Goal: Transaction & Acquisition: Purchase product/service

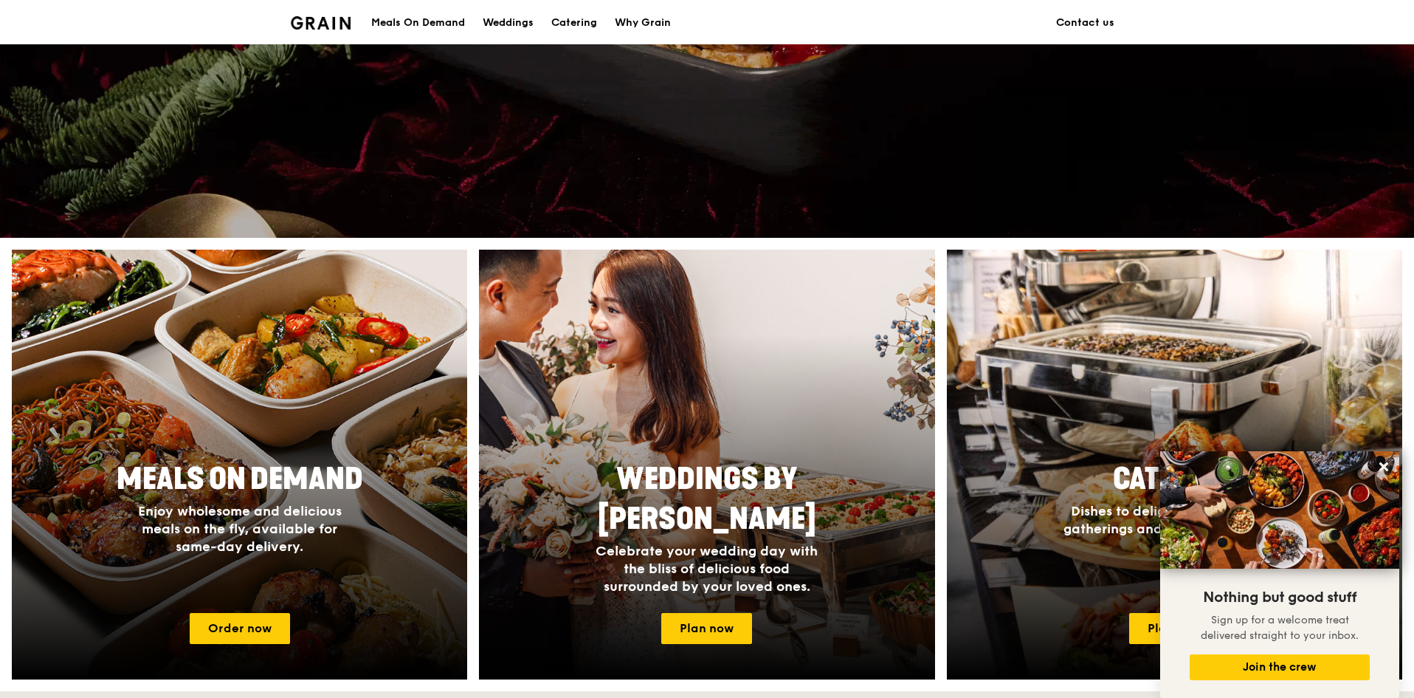
scroll to position [148, 0]
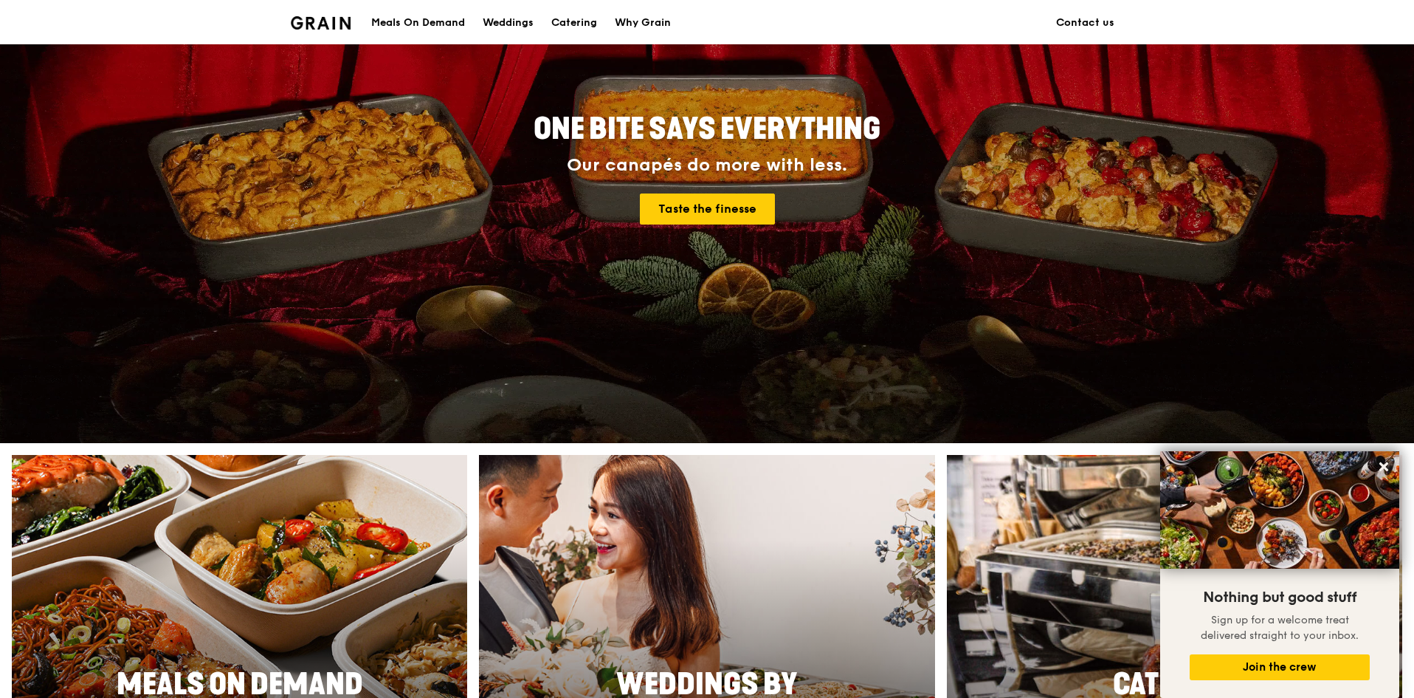
click at [399, 18] on div "Meals On Demand" at bounding box center [418, 23] width 94 height 44
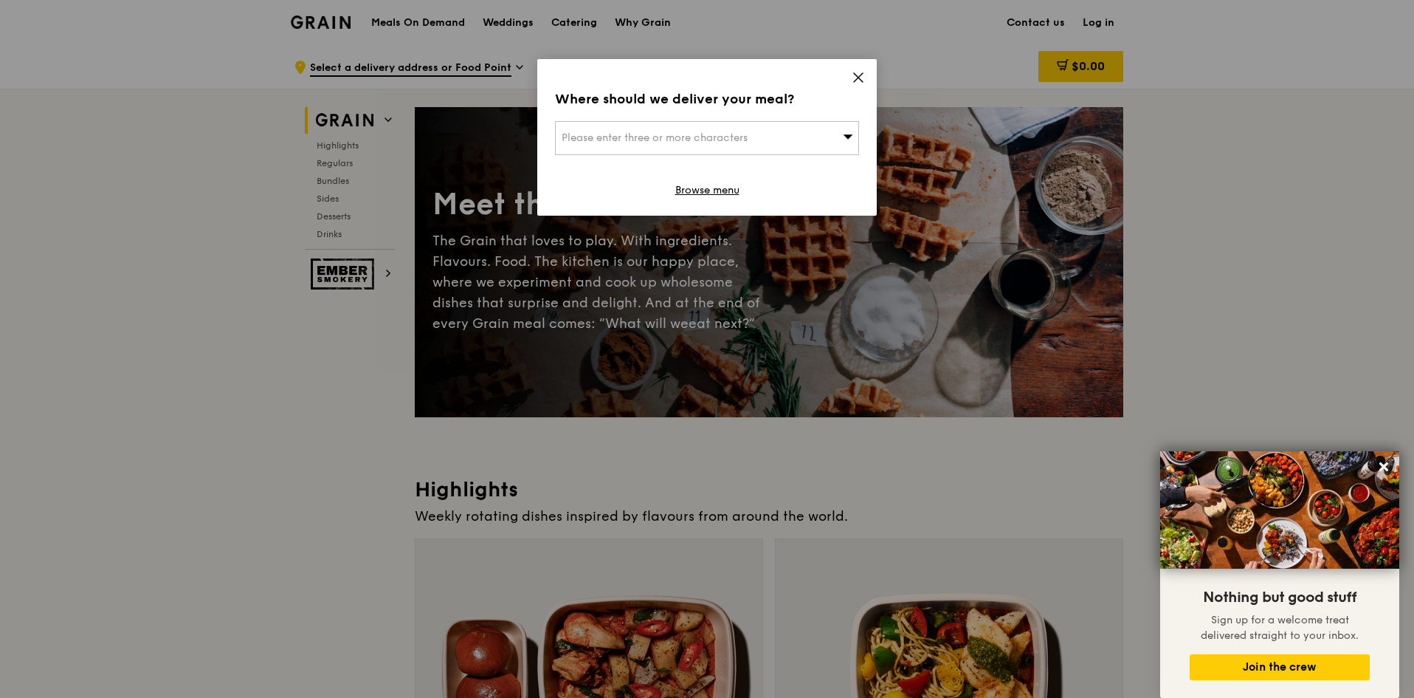
click at [844, 139] on icon at bounding box center [848, 136] width 10 height 11
click at [851, 83] on div "Where should we deliver your meal? Please enter three or more characters Please…" at bounding box center [707, 137] width 340 height 156
click at [859, 80] on icon at bounding box center [858, 77] width 13 height 13
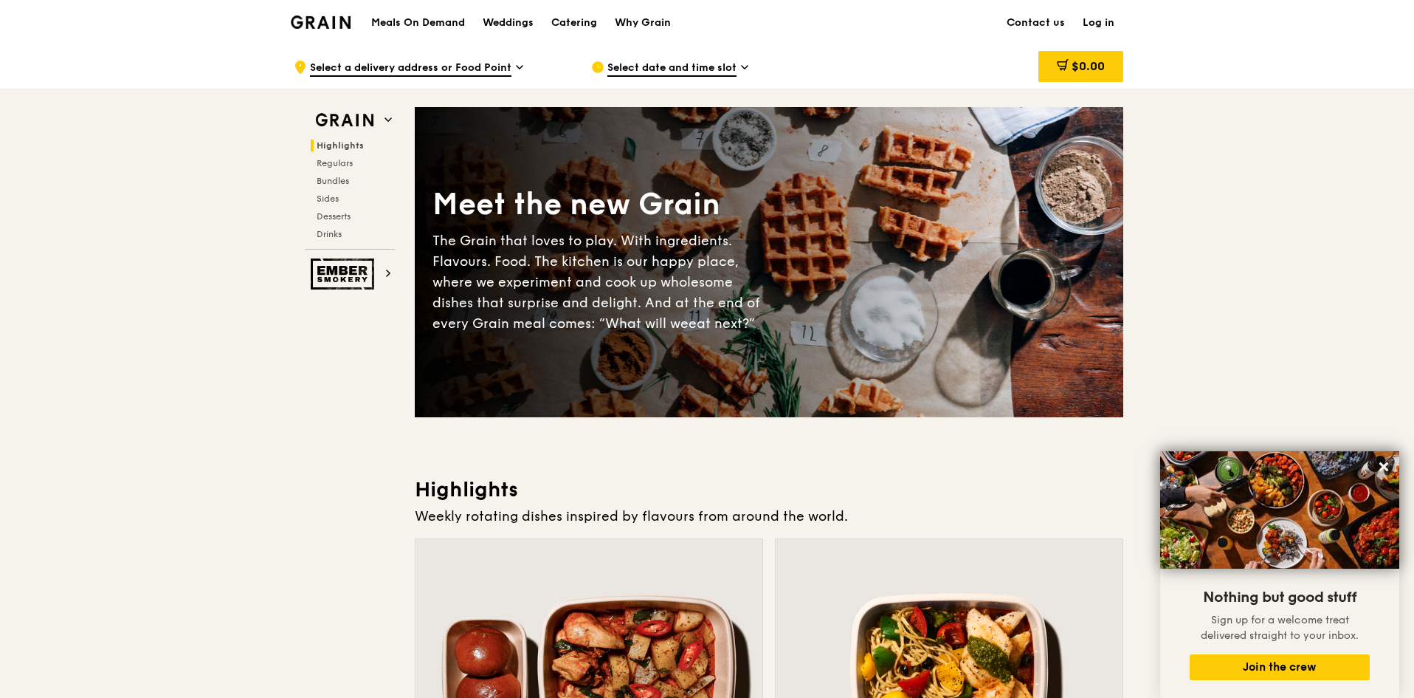
click at [521, 72] on icon at bounding box center [519, 67] width 7 height 13
click at [697, 45] on div "Select date and time slot" at bounding box center [728, 67] width 274 height 44
click at [477, 65] on span "Select a delivery address or Food Point" at bounding box center [411, 69] width 202 height 16
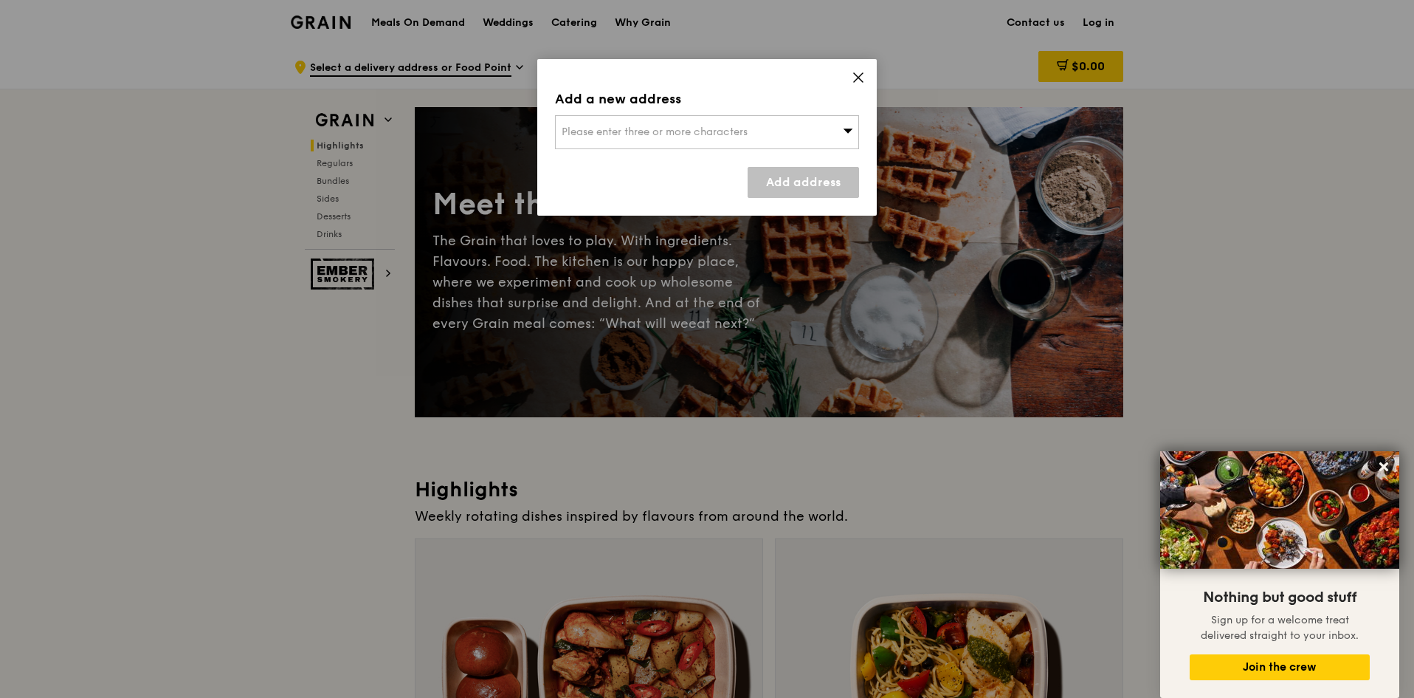
click at [575, 131] on span "Please enter three or more characters" at bounding box center [655, 131] width 186 height 13
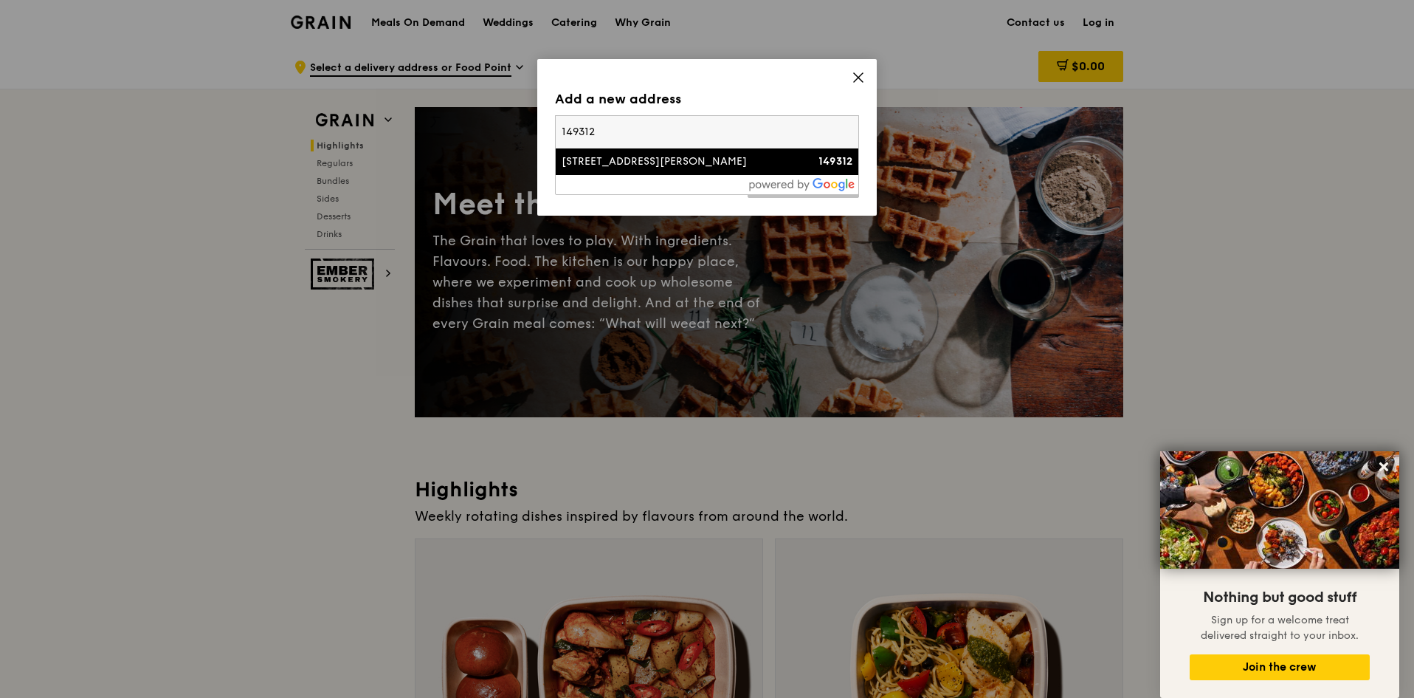
type input "149312"
click at [649, 151] on li "[STREET_ADDRESS][PERSON_NAME] 149312" at bounding box center [707, 161] width 303 height 27
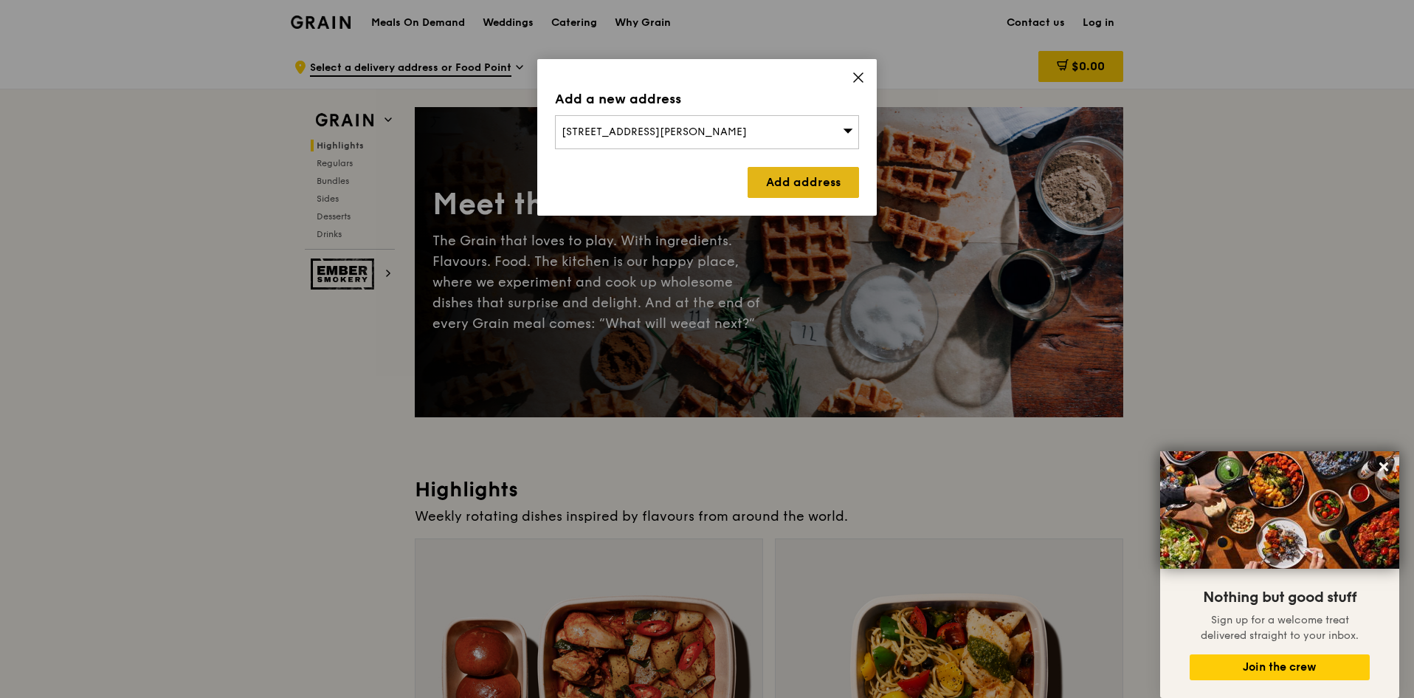
click at [800, 192] on link "Add address" at bounding box center [803, 182] width 111 height 31
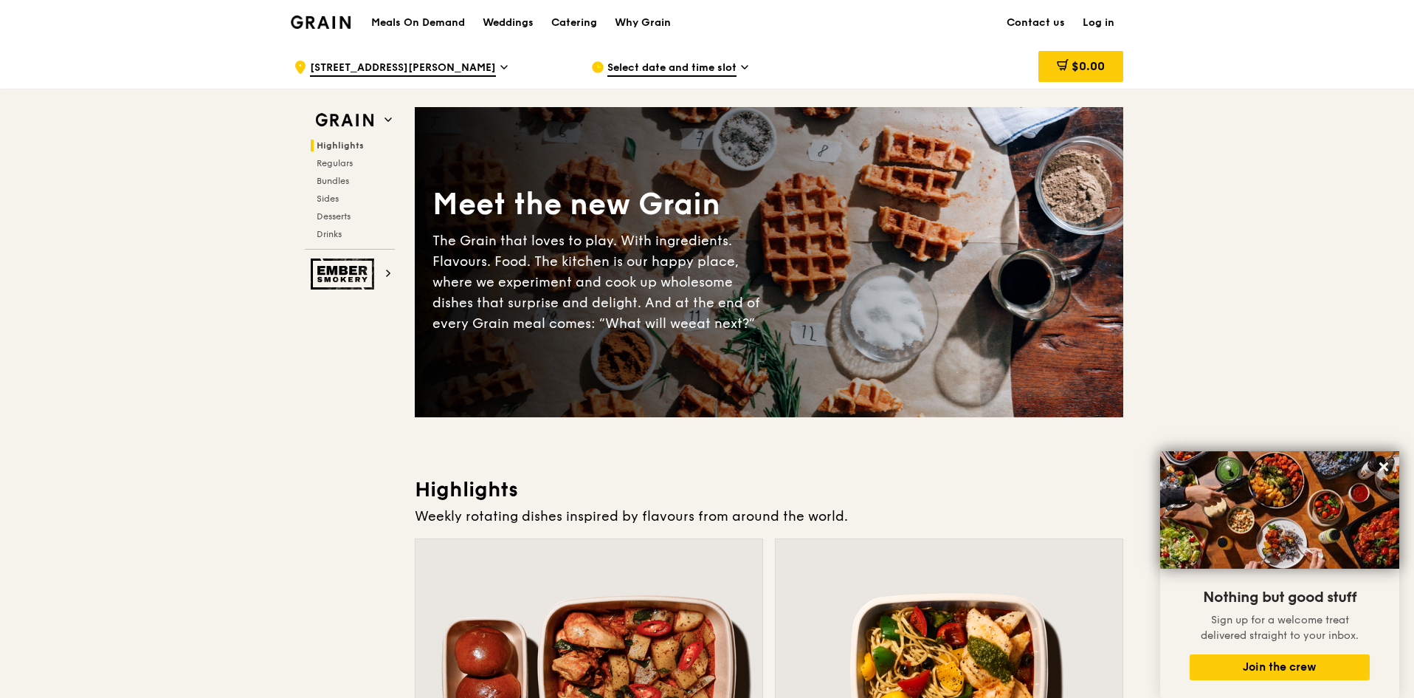
click at [660, 71] on span "Select date and time slot" at bounding box center [672, 69] width 129 height 16
